Goal: Task Accomplishment & Management: Manage account settings

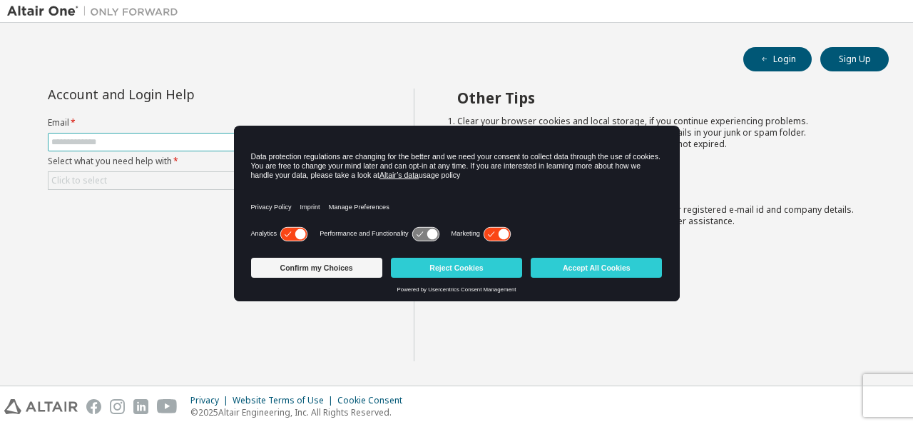
click at [321, 140] on div "Data protection regulations are changing for the better and we need your consen…" at bounding box center [457, 175] width 446 height 98
click at [582, 259] on button "Accept All Cookies" at bounding box center [596, 268] width 131 height 20
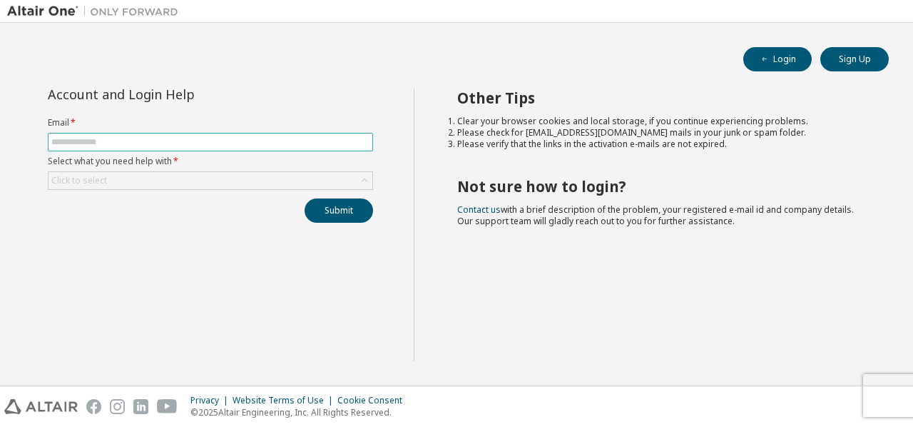
click at [226, 136] on input "text" at bounding box center [210, 141] width 318 height 11
type input "**********"
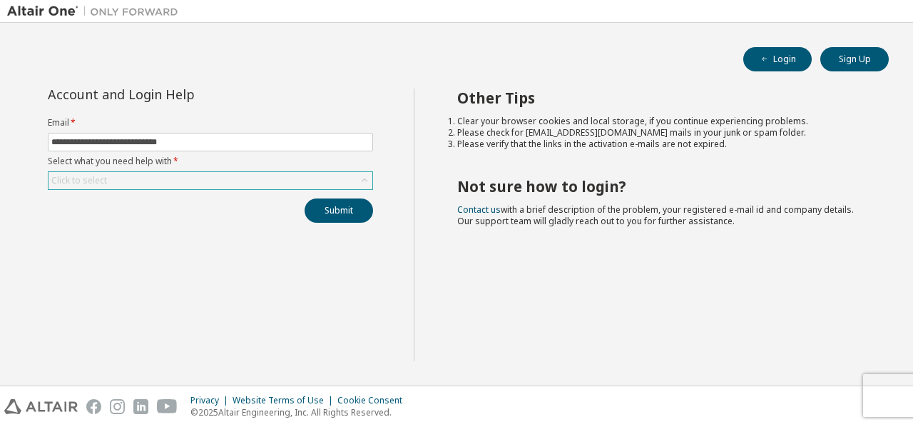
click at [210, 183] on div "Click to select" at bounding box center [211, 180] width 324 height 17
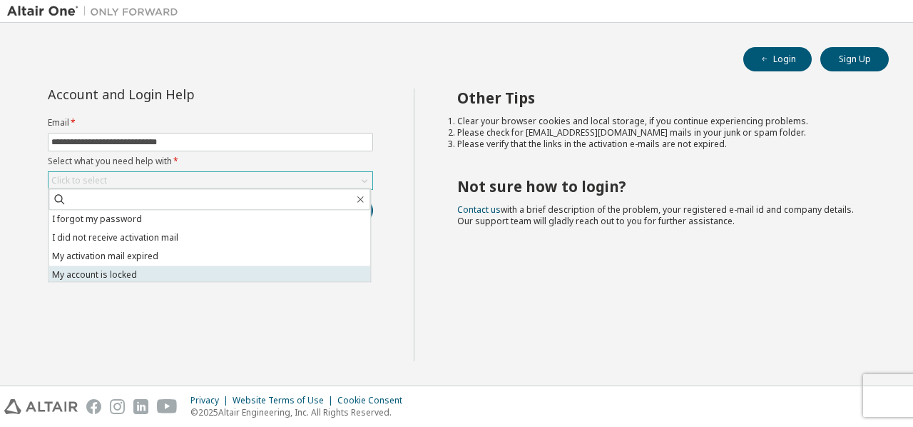
click at [196, 268] on li "My account is locked" at bounding box center [210, 274] width 322 height 19
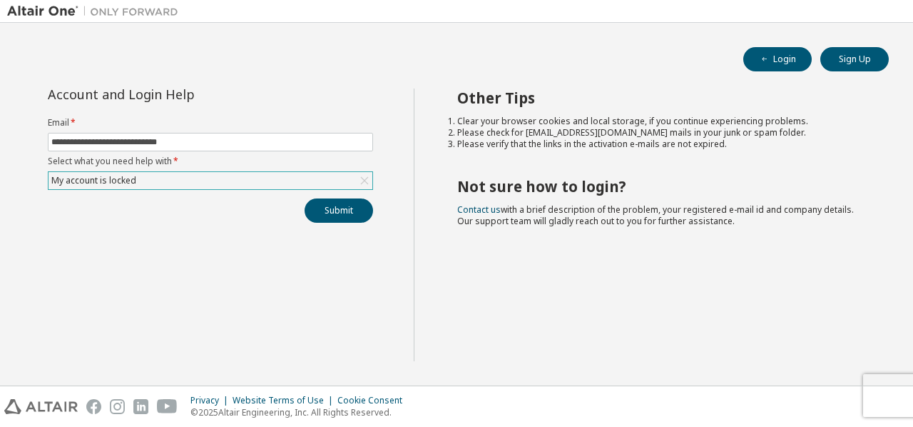
click at [278, 181] on div "My account is locked" at bounding box center [211, 180] width 324 height 17
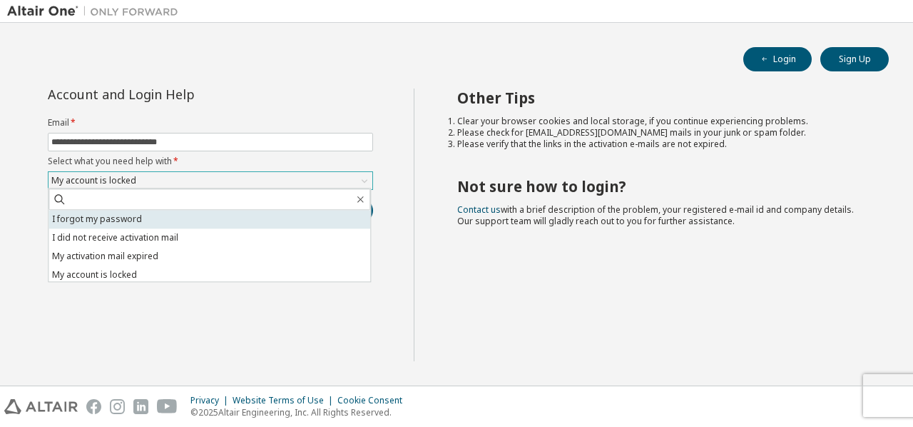
click at [265, 218] on li "I forgot my password" at bounding box center [210, 219] width 322 height 19
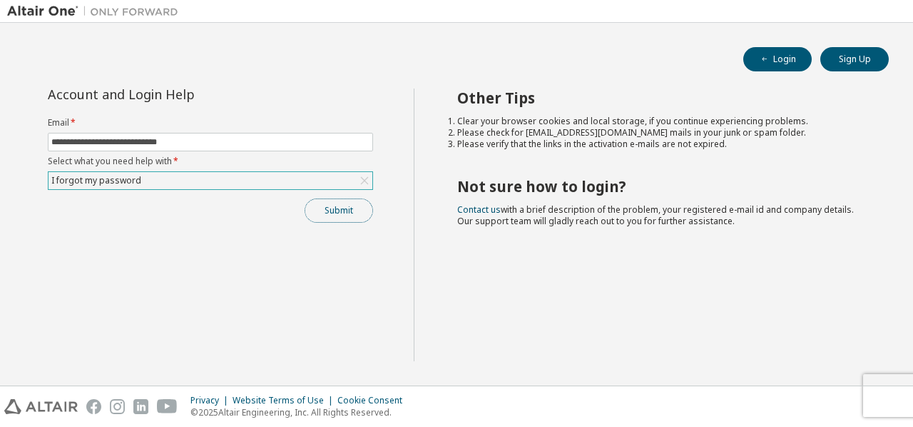
click at [322, 203] on button "Submit" at bounding box center [339, 210] width 68 height 24
click at [325, 203] on button "Submit" at bounding box center [339, 210] width 68 height 24
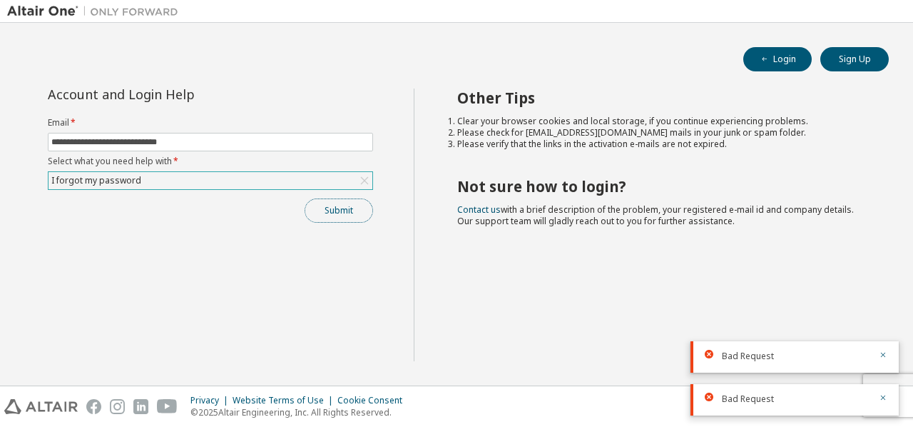
click at [325, 203] on button "Submit" at bounding box center [339, 210] width 68 height 24
click at [325, 203] on div "Submit" at bounding box center [210, 210] width 325 height 24
click at [325, 203] on button "Submit" at bounding box center [339, 210] width 68 height 24
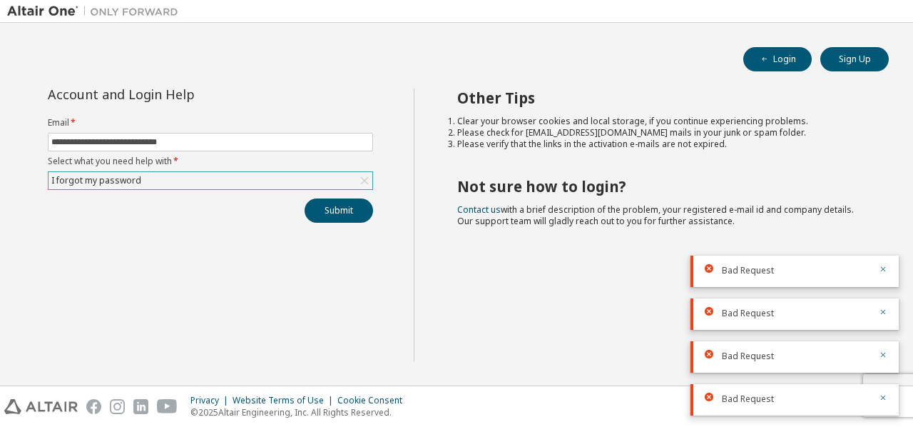
click at [286, 189] on div "**********" at bounding box center [210, 155] width 342 height 134
click at [282, 187] on div "I forgot my password" at bounding box center [211, 180] width 324 height 17
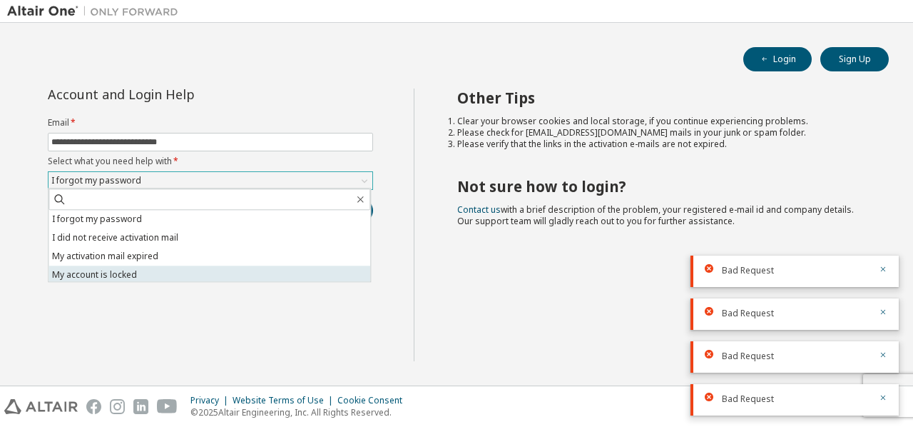
click at [240, 269] on li "My account is locked" at bounding box center [210, 274] width 322 height 19
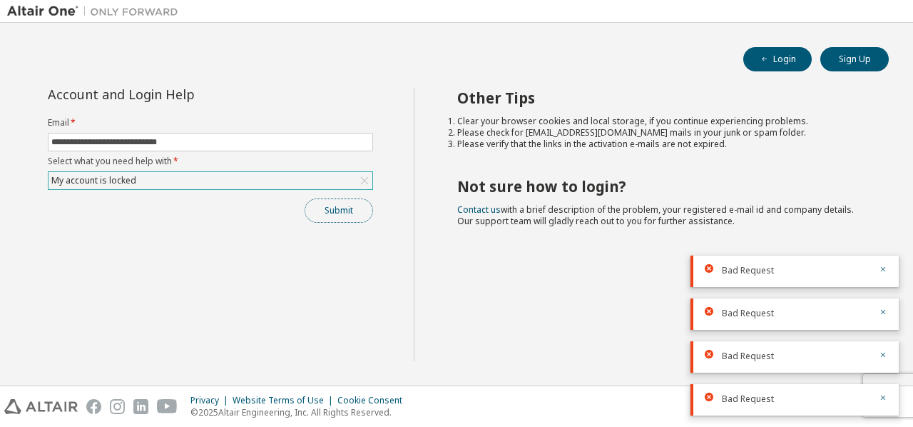
click at [335, 205] on button "Submit" at bounding box center [339, 210] width 68 height 24
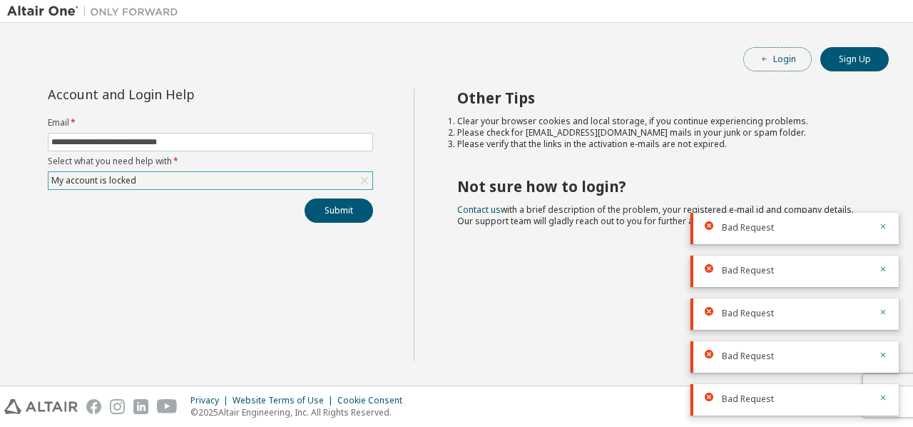
click at [780, 55] on button "Login" at bounding box center [777, 59] width 68 height 24
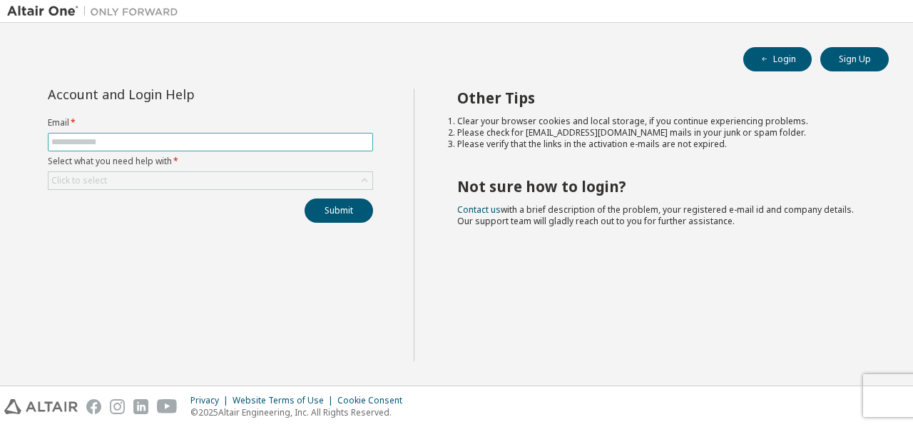
click at [216, 134] on span at bounding box center [210, 142] width 325 height 19
click at [218, 143] on input "text" at bounding box center [210, 141] width 318 height 11
type input "**********"
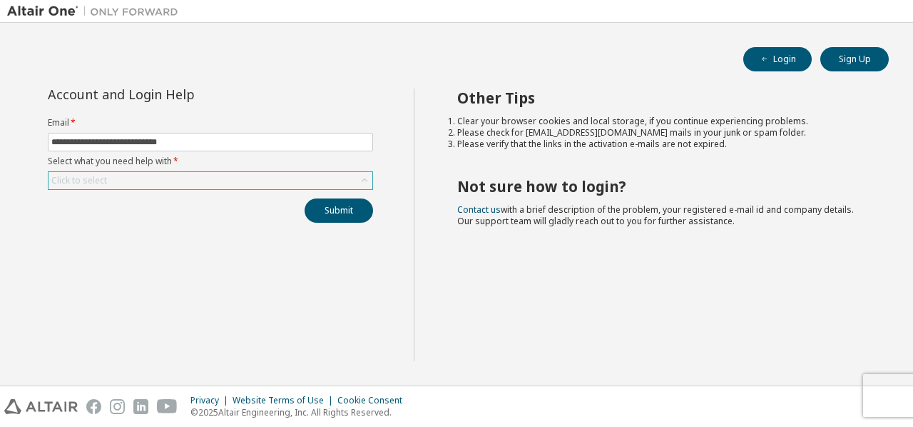
click at [221, 178] on div "Click to select" at bounding box center [211, 180] width 324 height 17
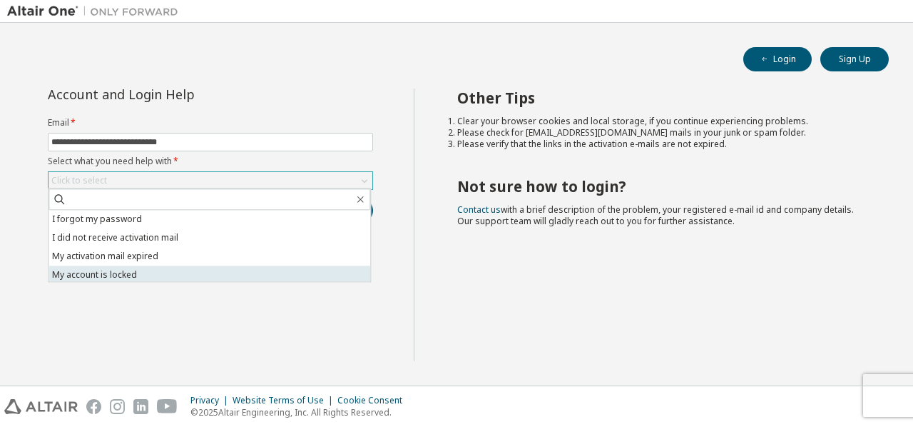
click at [203, 278] on li "My account is locked" at bounding box center [210, 274] width 322 height 19
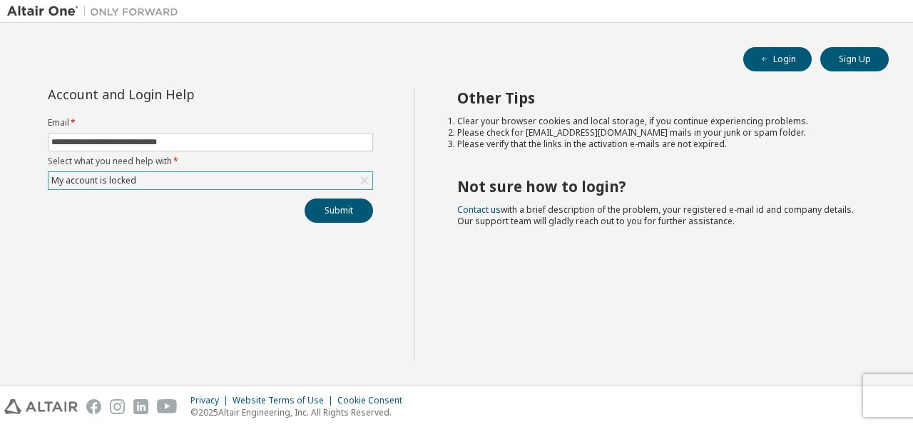
click at [275, 180] on div "My account is locked" at bounding box center [211, 180] width 324 height 17
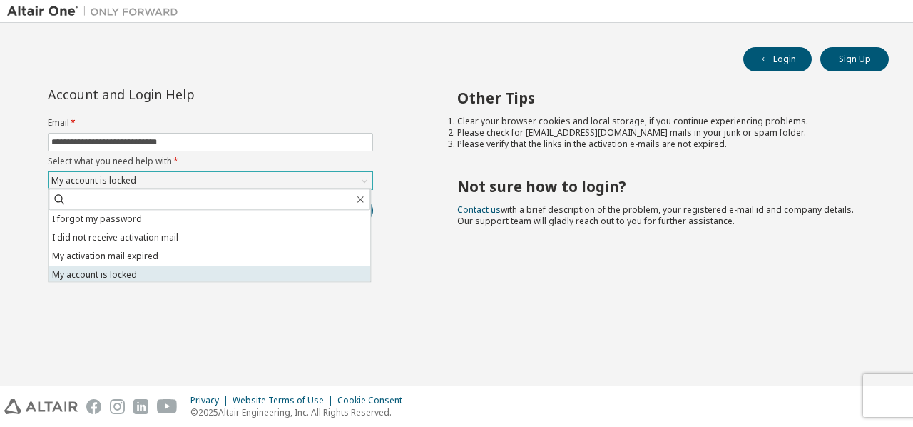
click at [263, 276] on li "My account is locked" at bounding box center [210, 274] width 322 height 19
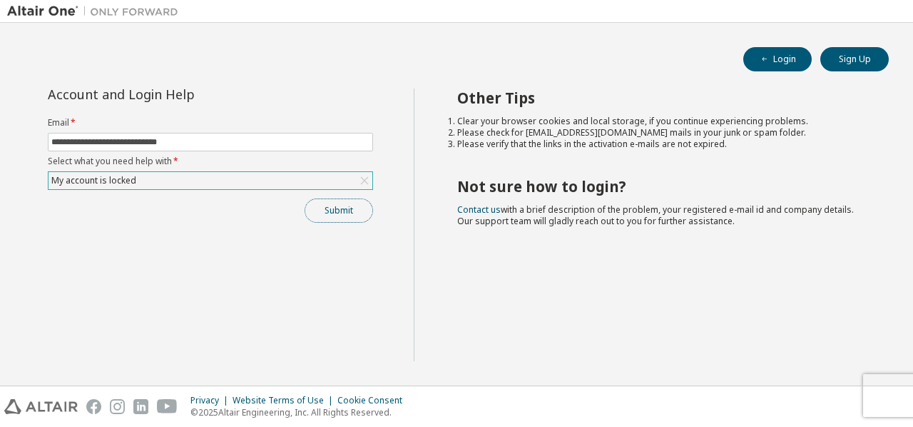
click at [337, 213] on button "Submit" at bounding box center [339, 210] width 68 height 24
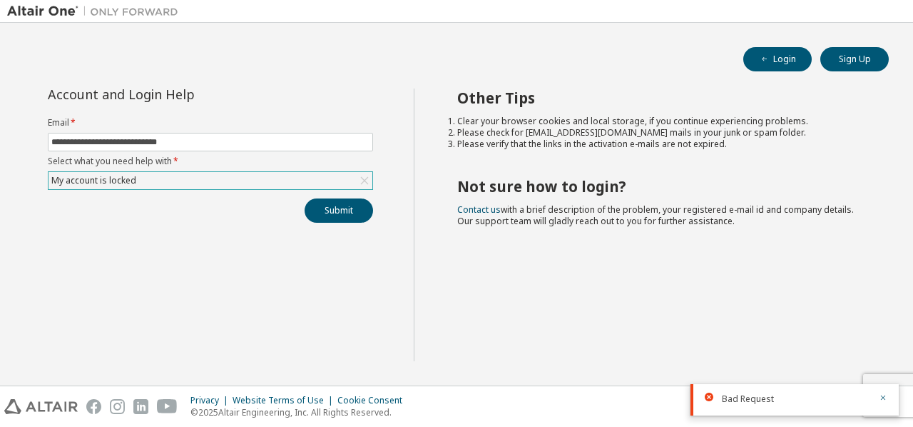
click at [718, 380] on div "**********" at bounding box center [456, 204] width 913 height 362
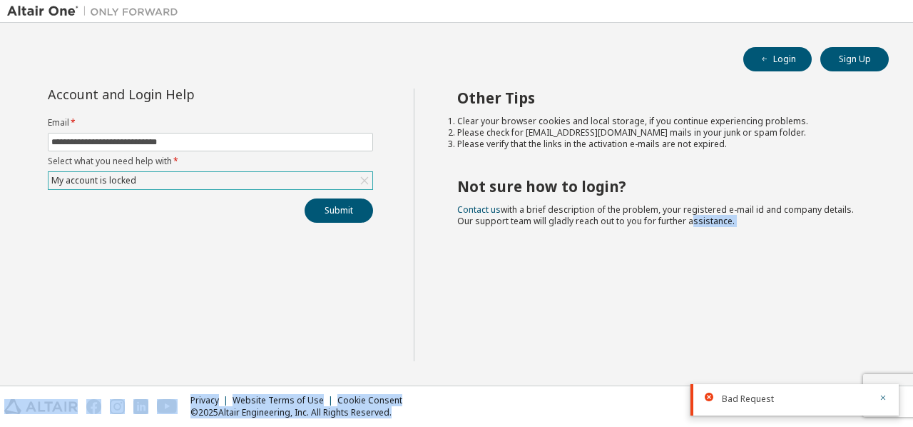
drag, startPoint x: 718, startPoint y: 380, endPoint x: 738, endPoint y: 417, distance: 42.1
click at [738, 417] on div "**********" at bounding box center [456, 213] width 913 height 427
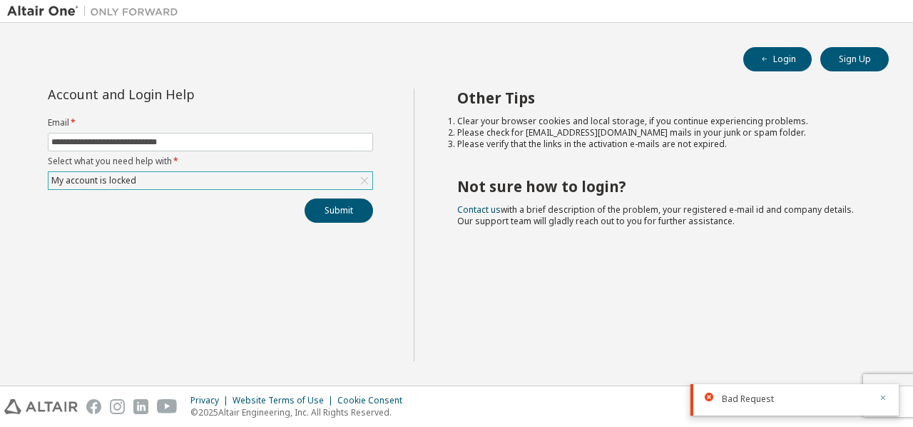
click at [884, 399] on icon "button" at bounding box center [883, 397] width 9 height 9
click at [885, 394] on div "Privacy Website Terms of Use Cookie Consent © 2025 Altair Engineering, Inc. All…" at bounding box center [456, 406] width 913 height 41
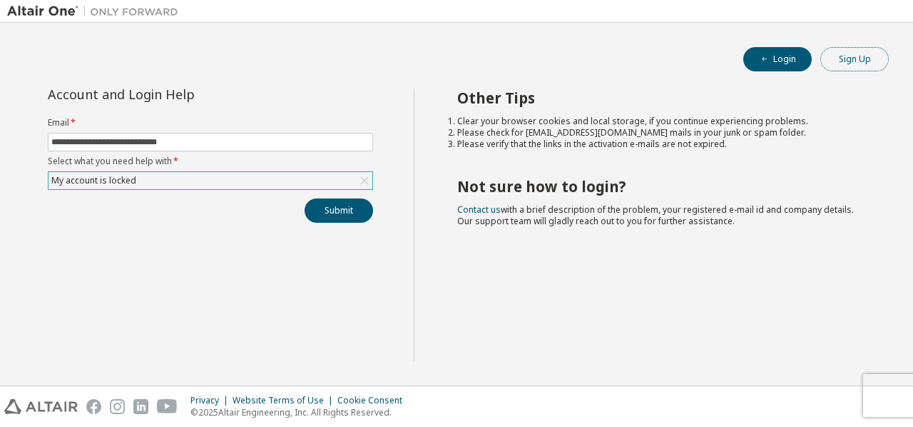
click at [852, 56] on button "Sign Up" at bounding box center [854, 59] width 68 height 24
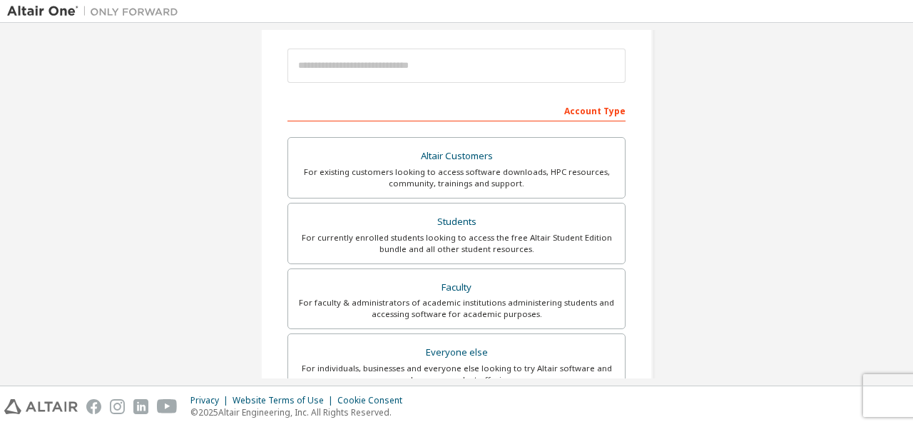
scroll to position [214, 0]
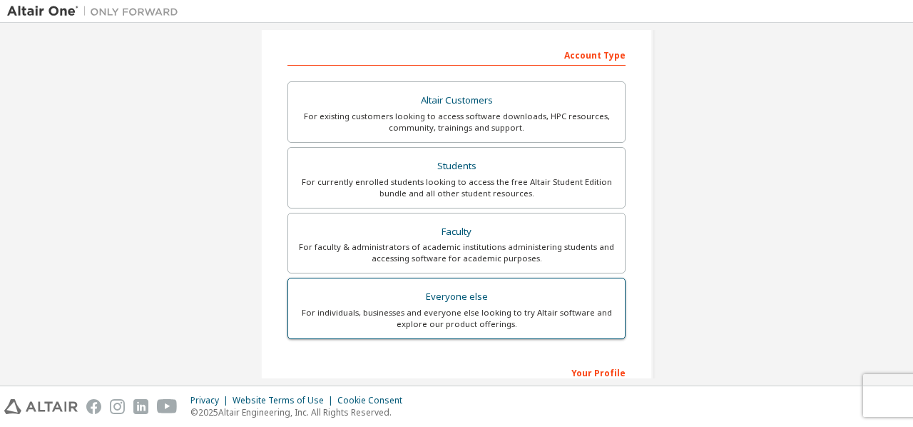
click at [444, 313] on div "For individuals, businesses and everyone else looking to try Altair software an…" at bounding box center [457, 318] width 320 height 23
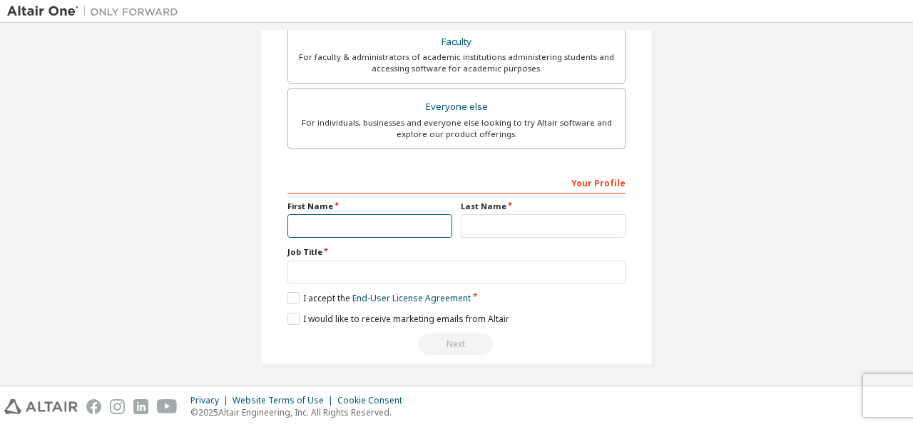
click at [374, 218] on input "text" at bounding box center [369, 226] width 165 height 24
type input "********"
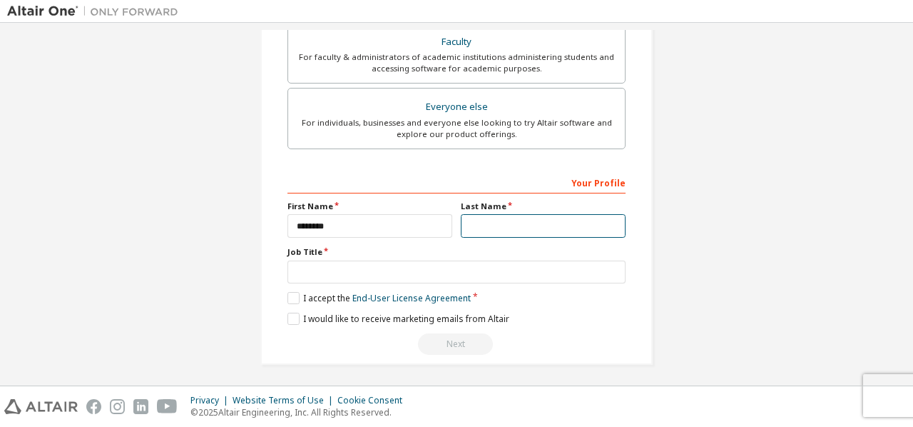
click at [477, 229] on input "text" at bounding box center [543, 226] width 165 height 24
type input "*********"
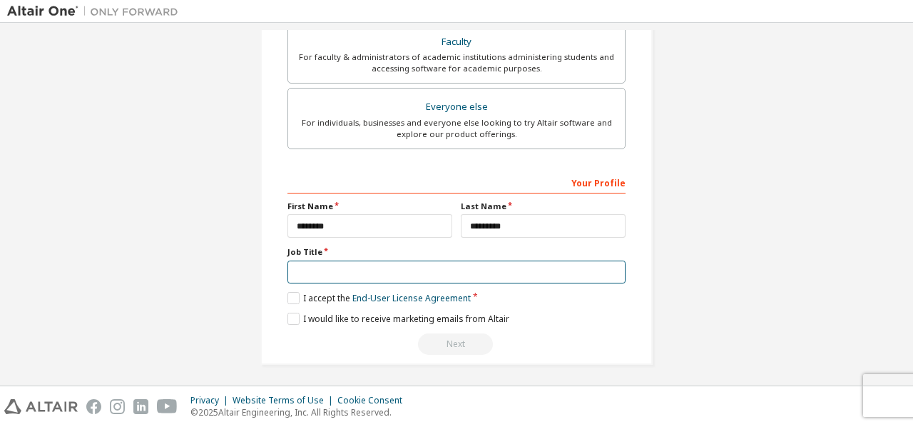
click at [521, 264] on input "text" at bounding box center [456, 272] width 338 height 24
type input "*******"
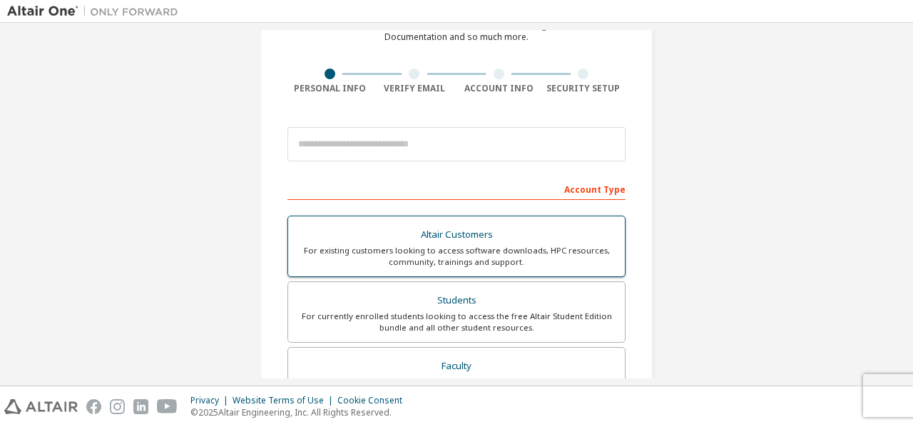
scroll to position [0, 0]
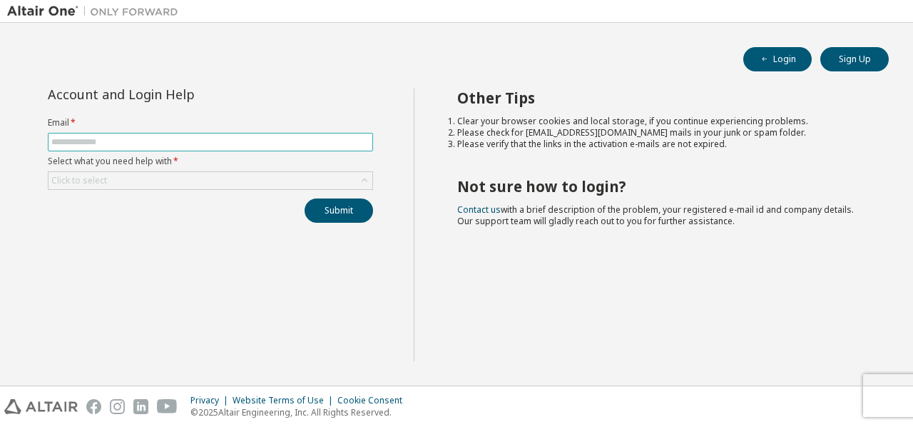
click at [345, 148] on span at bounding box center [210, 142] width 325 height 19
click at [334, 141] on input "text" at bounding box center [210, 141] width 318 height 11
type input "**********"
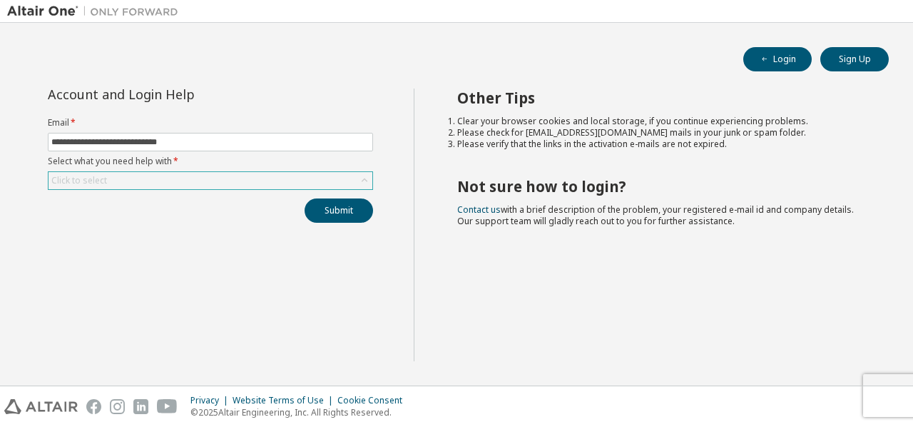
click at [253, 186] on div "Click to select" at bounding box center [211, 180] width 324 height 17
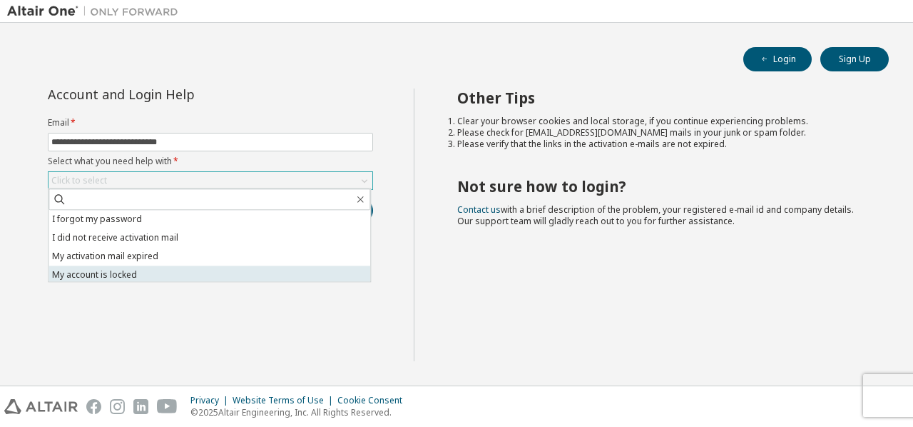
click at [240, 275] on li "My account is locked" at bounding box center [210, 274] width 322 height 19
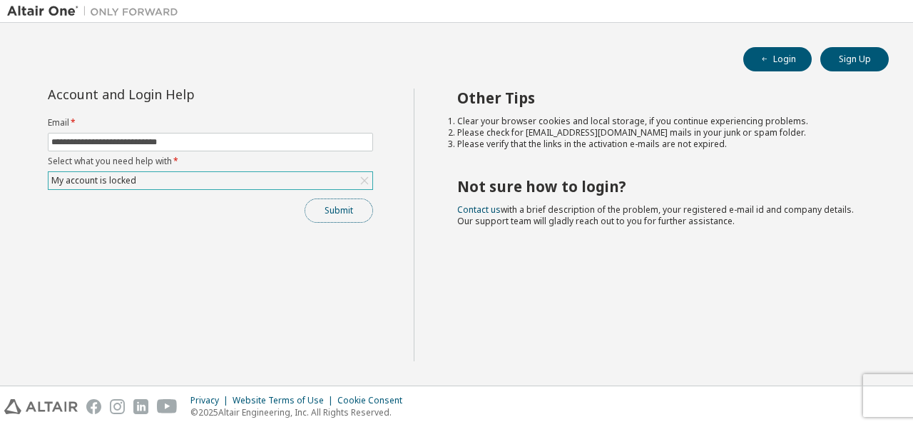
click at [335, 213] on button "Submit" at bounding box center [339, 210] width 68 height 24
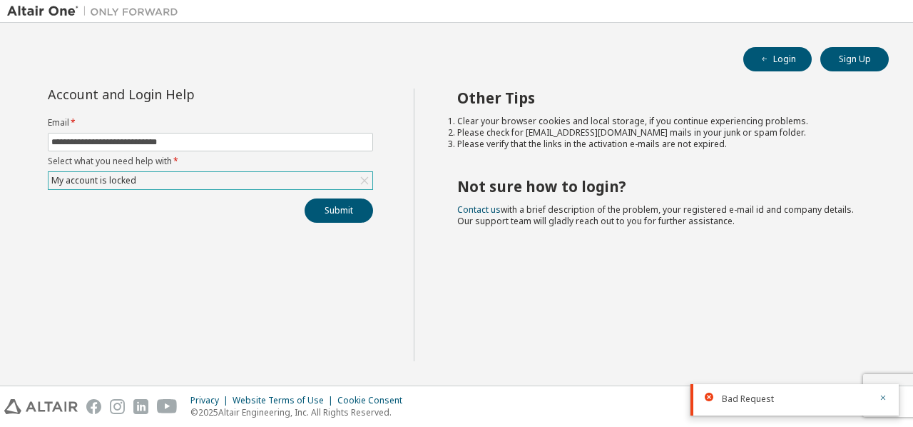
click at [726, 396] on span "Bad Request" at bounding box center [748, 398] width 52 height 11
drag, startPoint x: 719, startPoint y: 394, endPoint x: 710, endPoint y: 394, distance: 8.6
click at [710, 394] on div at bounding box center [713, 396] width 17 height 9
click at [710, 394] on icon at bounding box center [709, 396] width 9 height 9
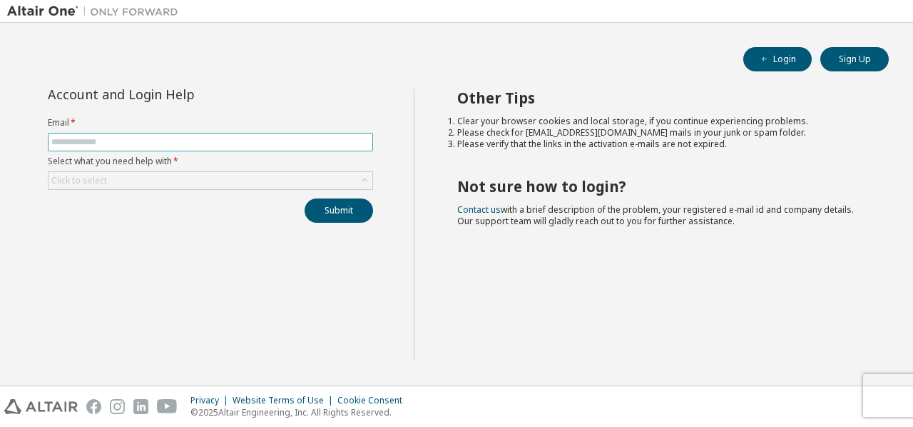
click at [277, 135] on span at bounding box center [210, 142] width 325 height 19
click at [210, 136] on input "text" at bounding box center [210, 141] width 318 height 11
type input "**********"
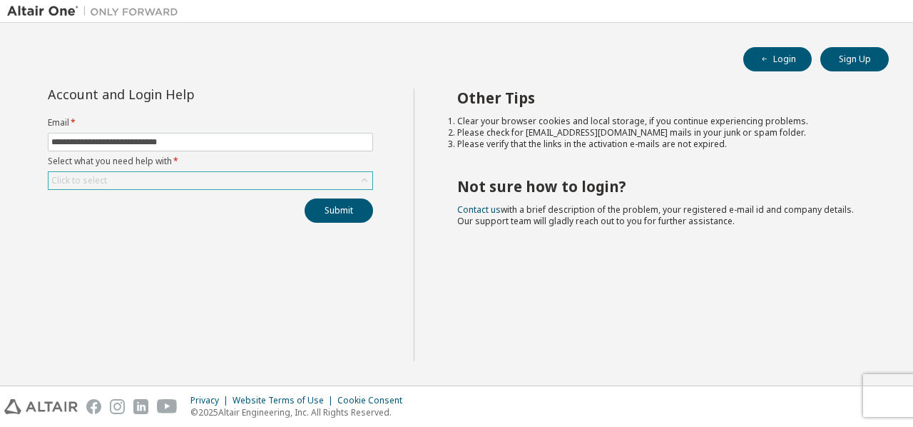
click at [187, 175] on div "Click to select" at bounding box center [211, 180] width 324 height 17
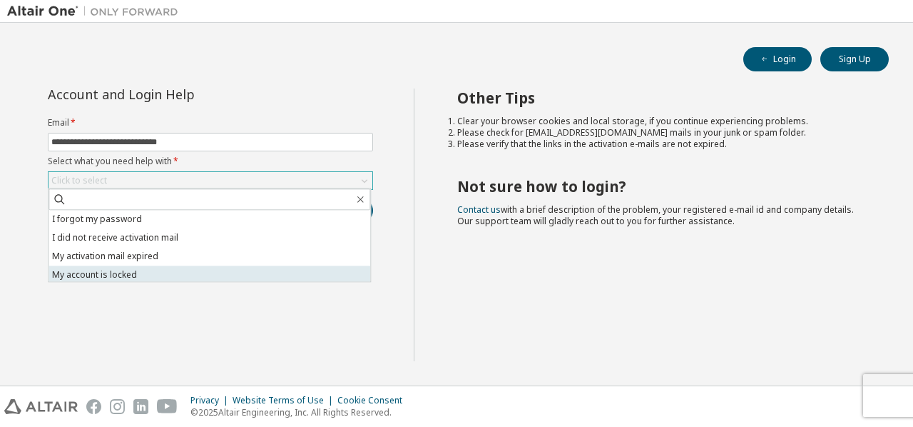
click at [159, 270] on li "My account is locked" at bounding box center [210, 274] width 322 height 19
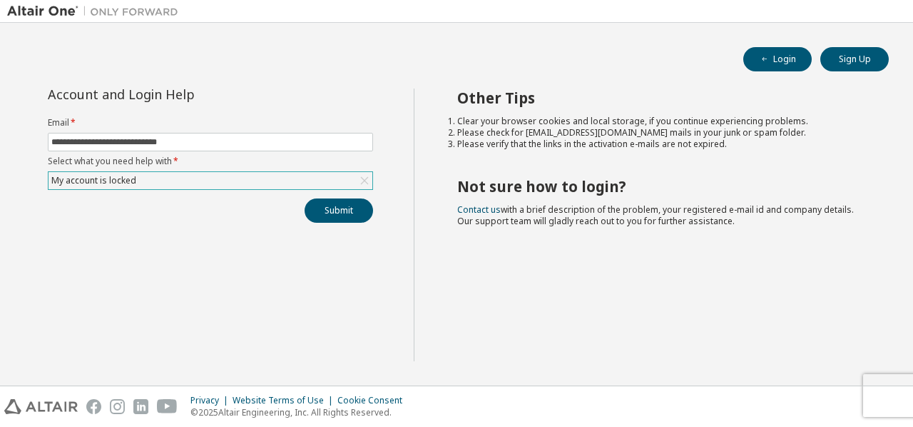
click at [240, 173] on div "My account is locked" at bounding box center [211, 180] width 324 height 17
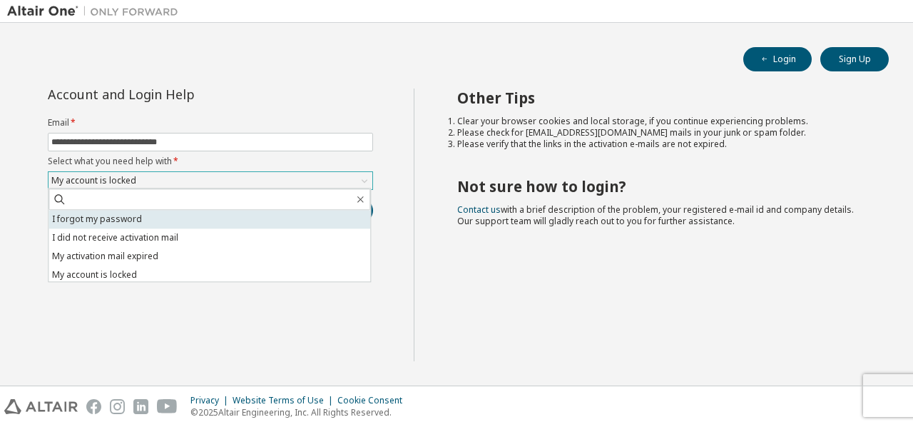
click at [234, 218] on li "I forgot my password" at bounding box center [210, 219] width 322 height 19
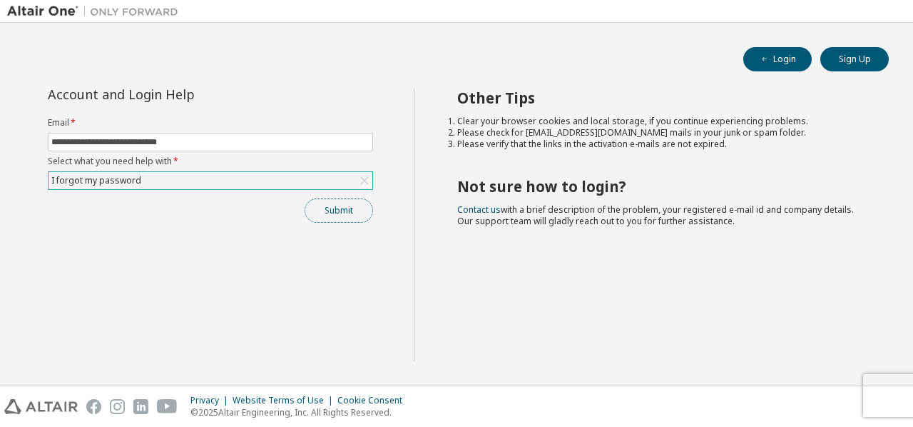
click at [341, 210] on button "Submit" at bounding box center [339, 210] width 68 height 24
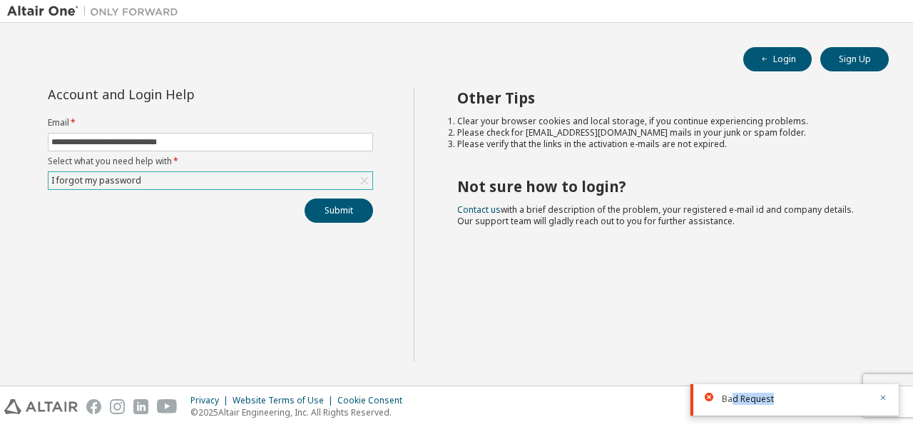
drag, startPoint x: 730, startPoint y: 400, endPoint x: 786, endPoint y: 383, distance: 58.9
click at [786, 383] on body "**********" at bounding box center [456, 213] width 913 height 427
click at [431, 275] on div "Other Tips Clear your browser cookies and local storage, if you continue experi…" at bounding box center [660, 224] width 493 height 272
click at [345, 208] on button "Submit" at bounding box center [339, 210] width 68 height 24
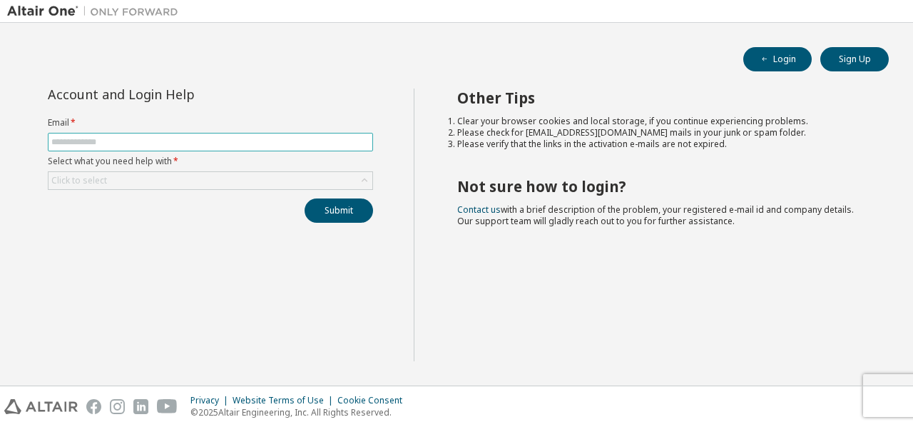
click at [230, 141] on input "text" at bounding box center [210, 141] width 318 height 11
click at [313, 137] on input "text" at bounding box center [210, 141] width 318 height 11
type input "**********"
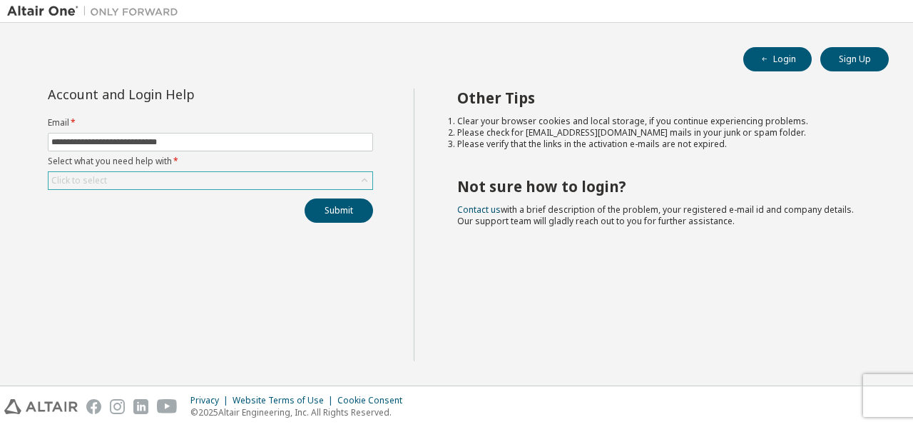
click at [215, 179] on div "Click to select" at bounding box center [211, 180] width 324 height 17
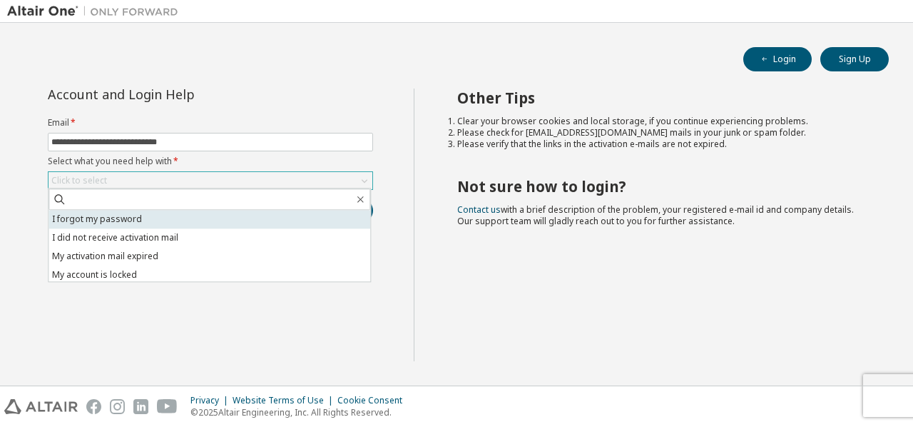
click at [186, 220] on li "I forgot my password" at bounding box center [210, 219] width 322 height 19
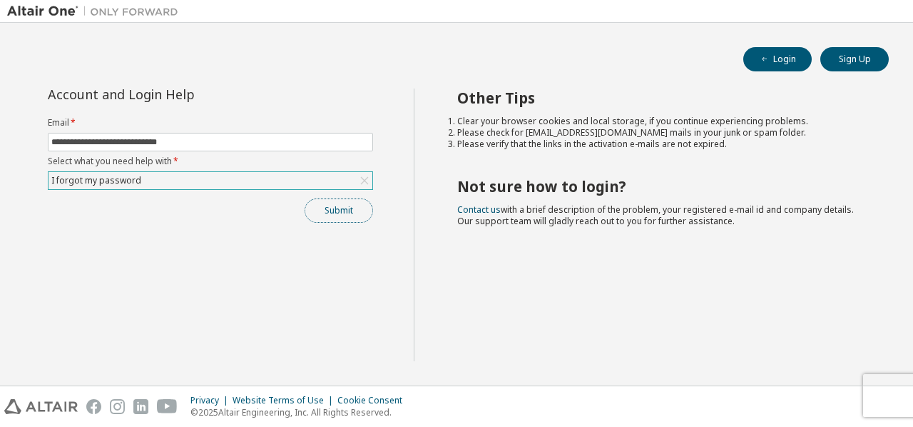
click at [335, 210] on button "Submit" at bounding box center [339, 210] width 68 height 24
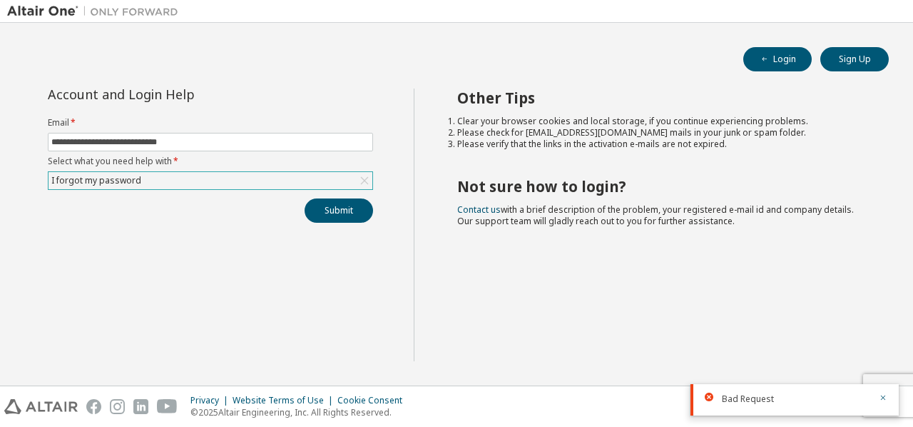
click at [355, 224] on div "**********" at bounding box center [210, 224] width 407 height 272
